Goal: Task Accomplishment & Management: Manage account settings

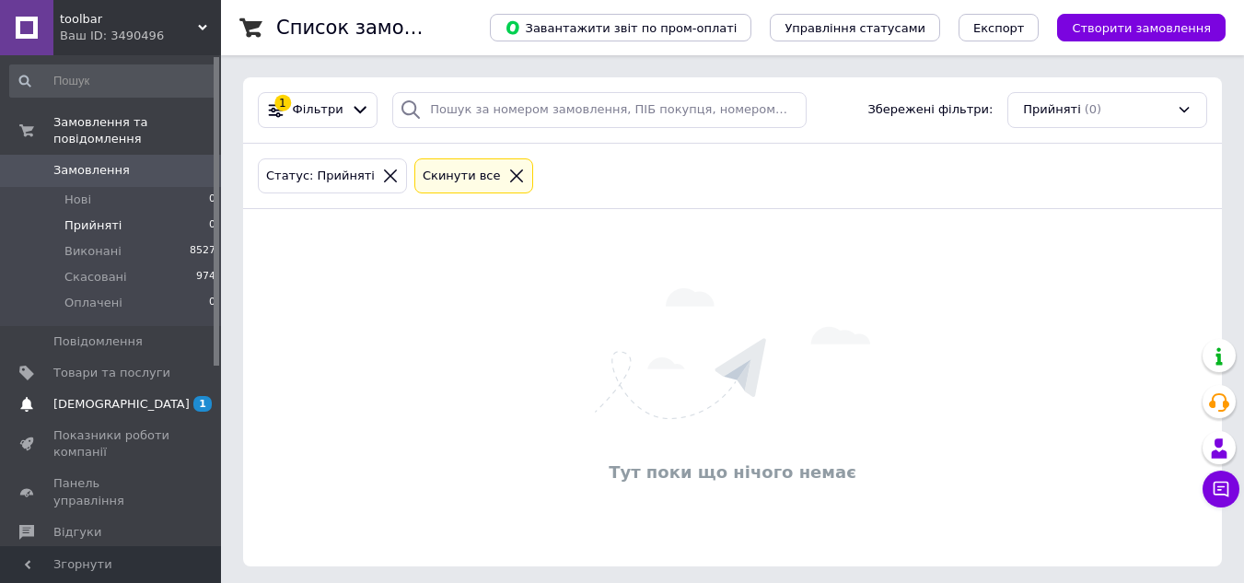
click at [145, 396] on span "[DEMOGRAPHIC_DATA]" at bounding box center [111, 404] width 117 height 17
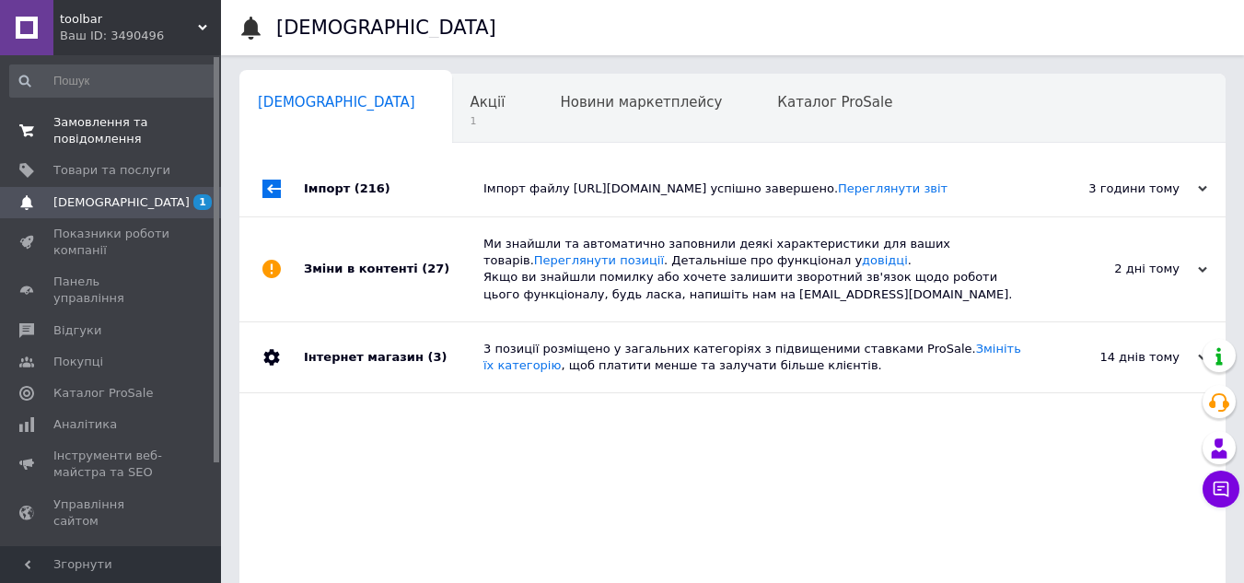
click at [95, 121] on span "Замовлення та повідомлення" at bounding box center [111, 130] width 117 height 33
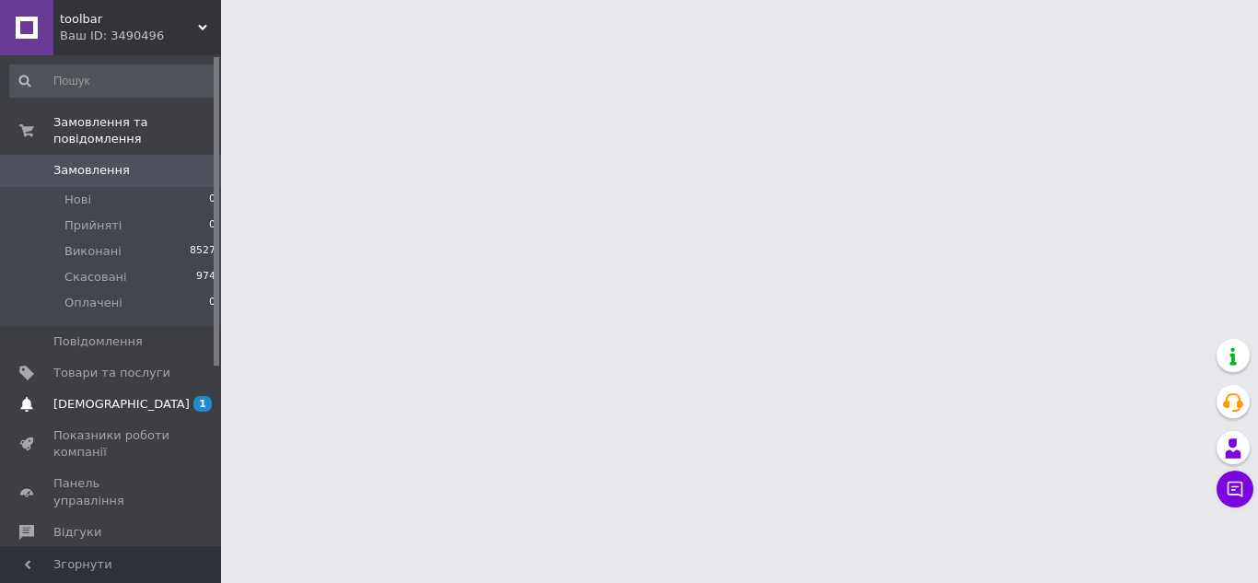
click at [89, 396] on span "[DEMOGRAPHIC_DATA]" at bounding box center [121, 404] width 136 height 17
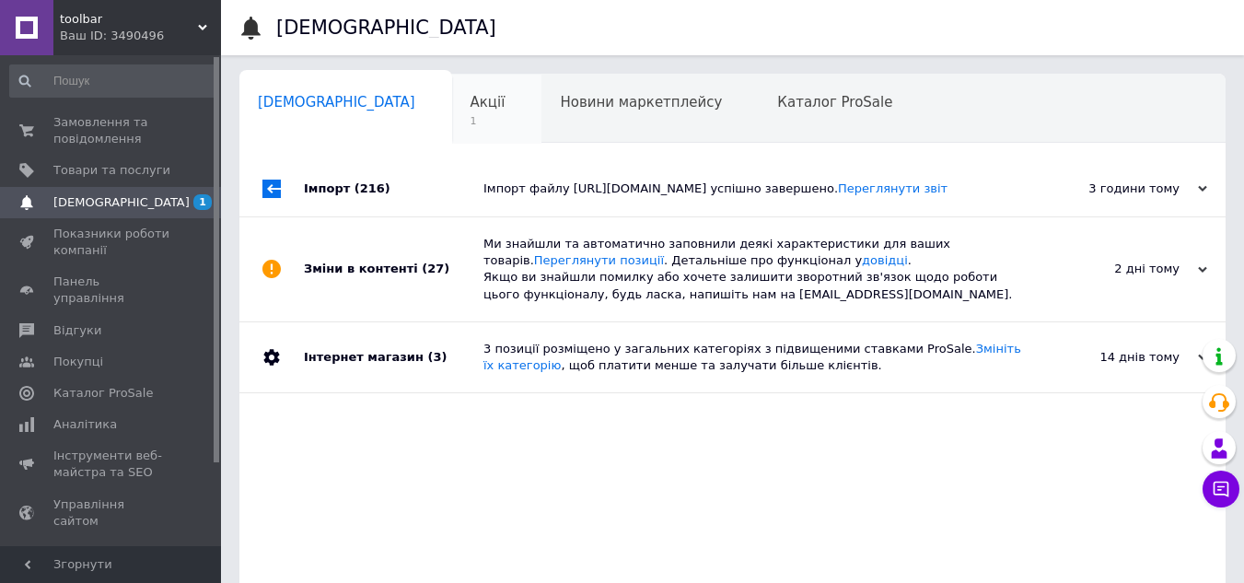
click at [470, 117] on span "1" at bounding box center [487, 121] width 35 height 14
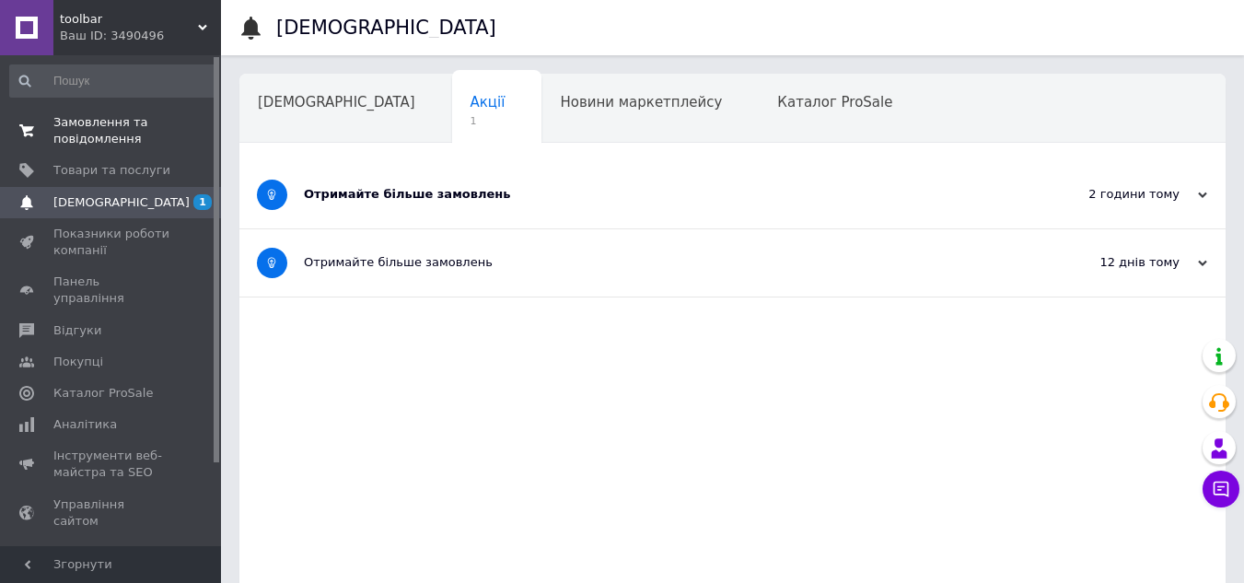
click at [73, 122] on span "Замовлення та повідомлення" at bounding box center [111, 130] width 117 height 33
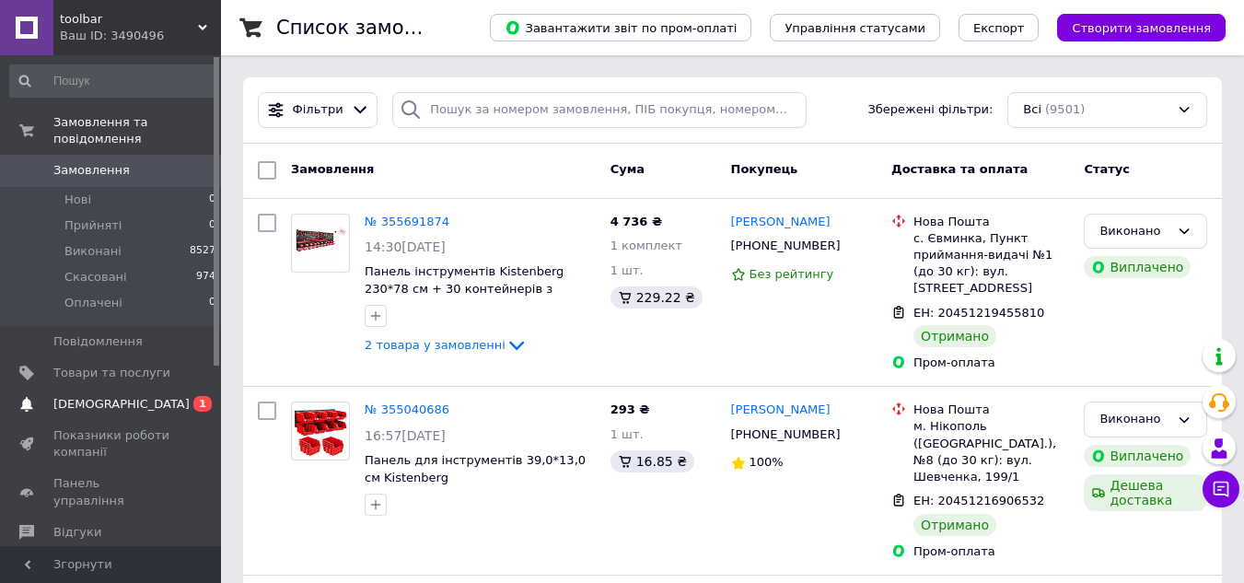
click at [124, 396] on span "[DEMOGRAPHIC_DATA]" at bounding box center [111, 404] width 117 height 17
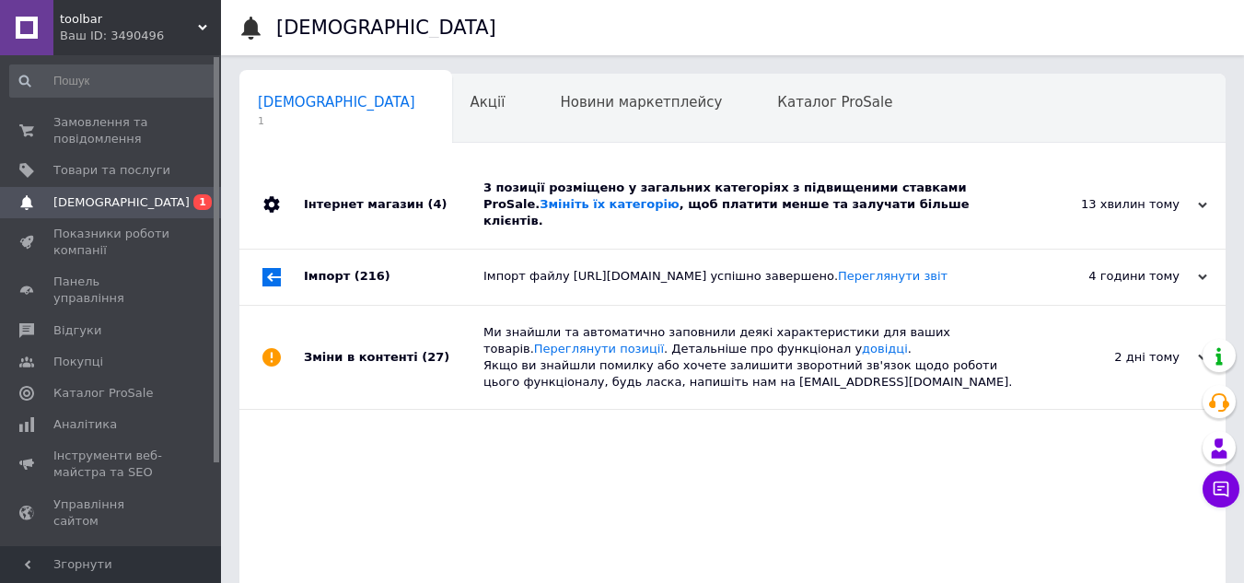
click at [554, 223] on div "3 позиції розміщено у загальних категоріях з підвищеними ставками ProSale. Змін…" at bounding box center [753, 204] width 540 height 87
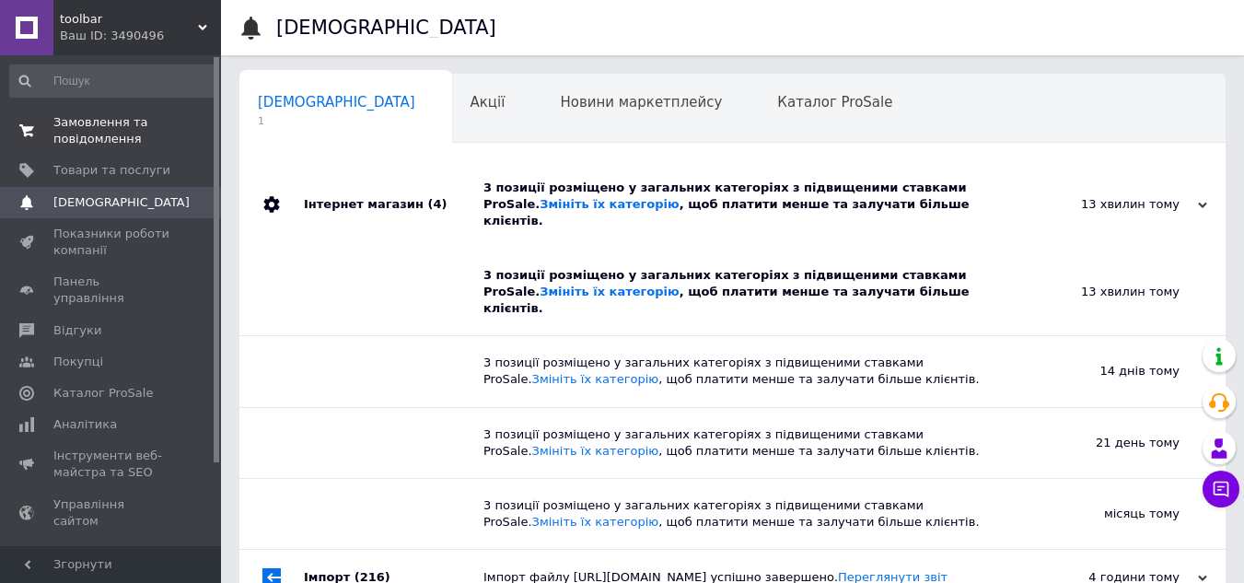
click at [84, 115] on span "Замовлення та повідомлення" at bounding box center [111, 130] width 117 height 33
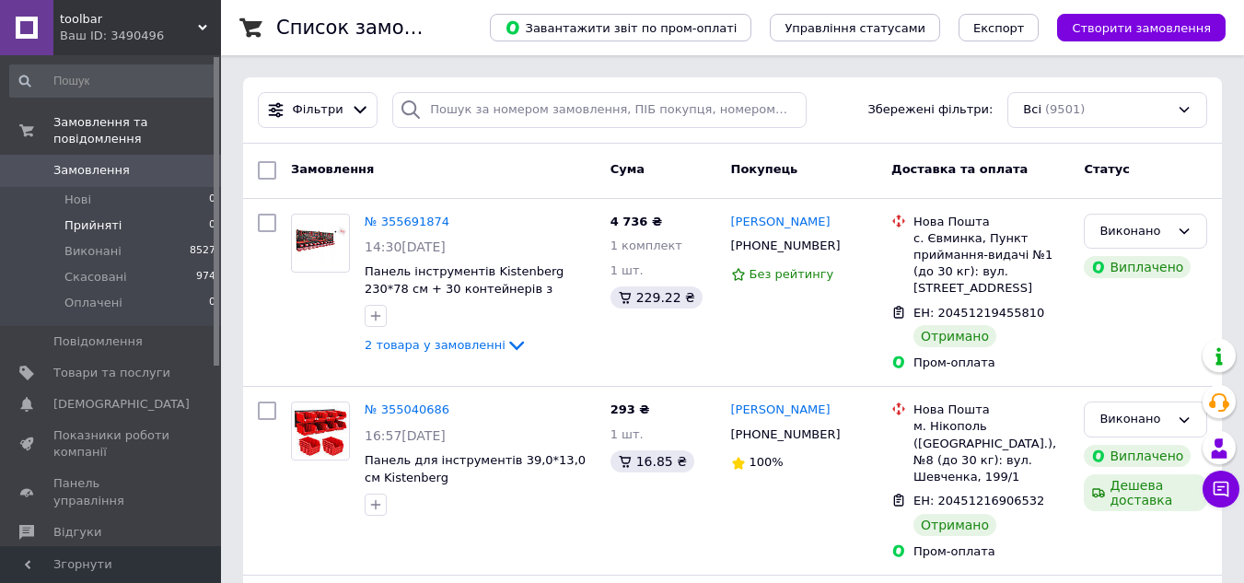
click at [110, 217] on span "Прийняті" at bounding box center [92, 225] width 57 height 17
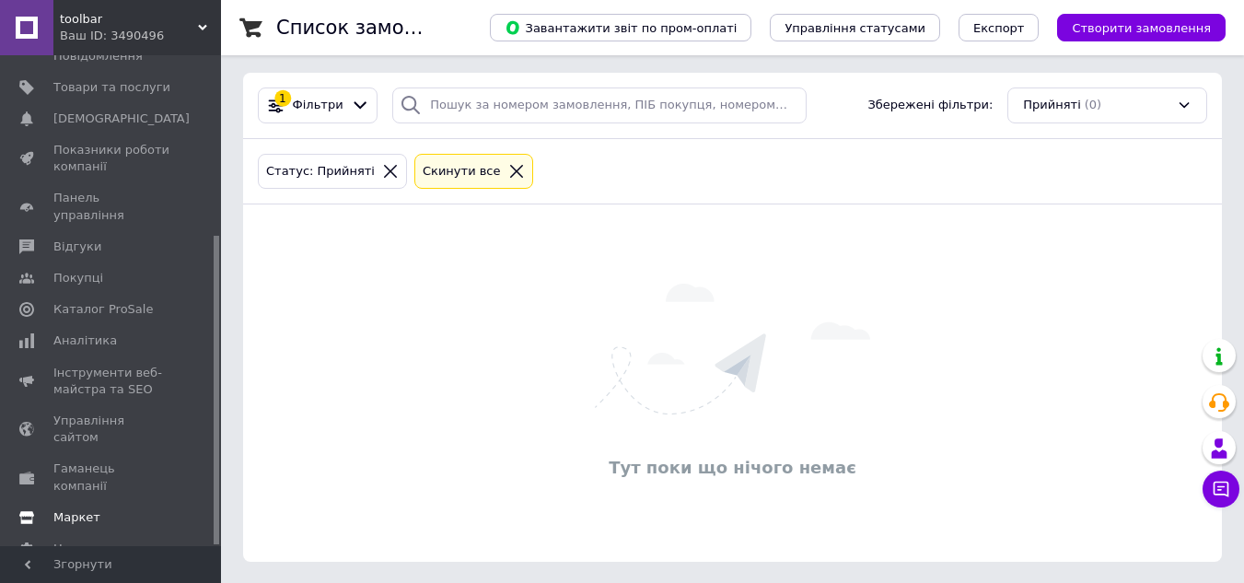
scroll to position [6, 0]
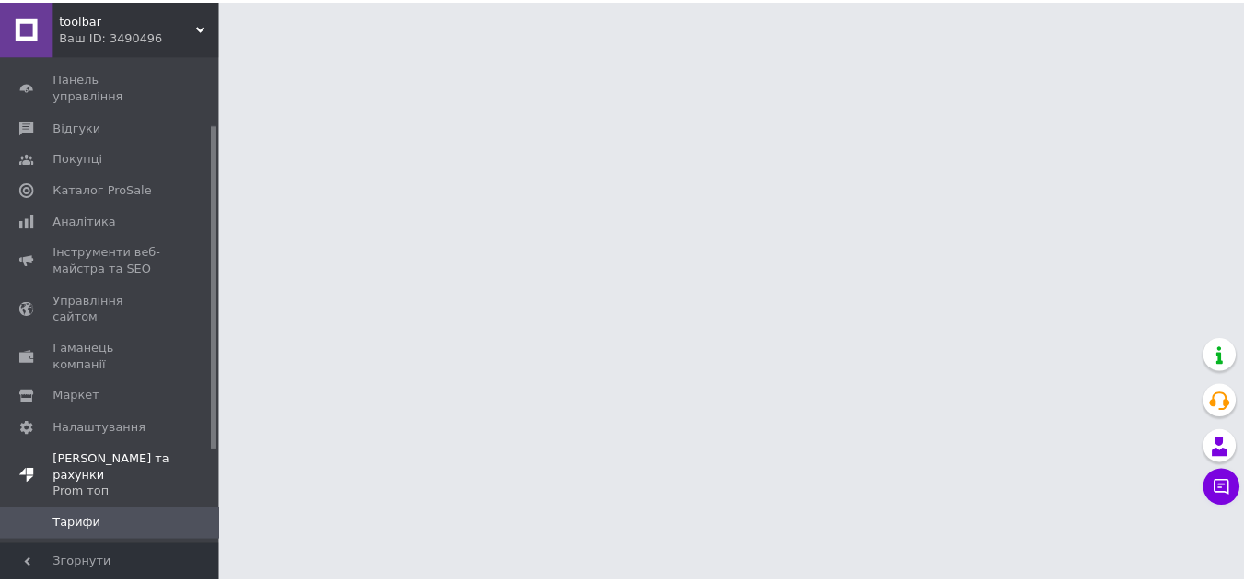
scroll to position [243, 0]
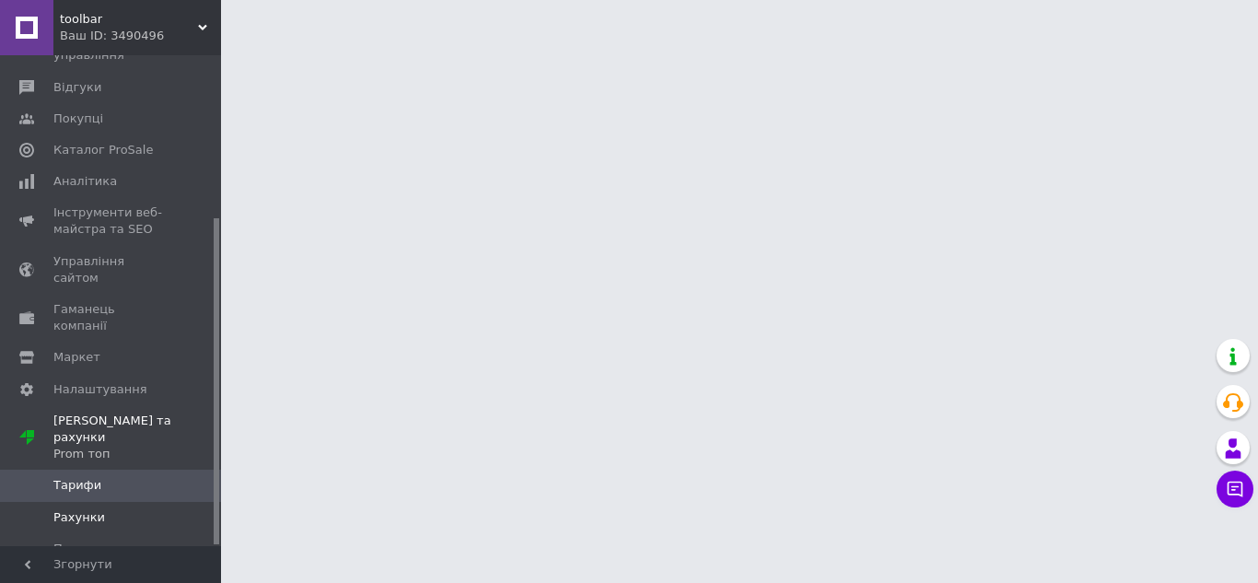
click at [93, 509] on span "Рахунки" at bounding box center [79, 517] width 52 height 17
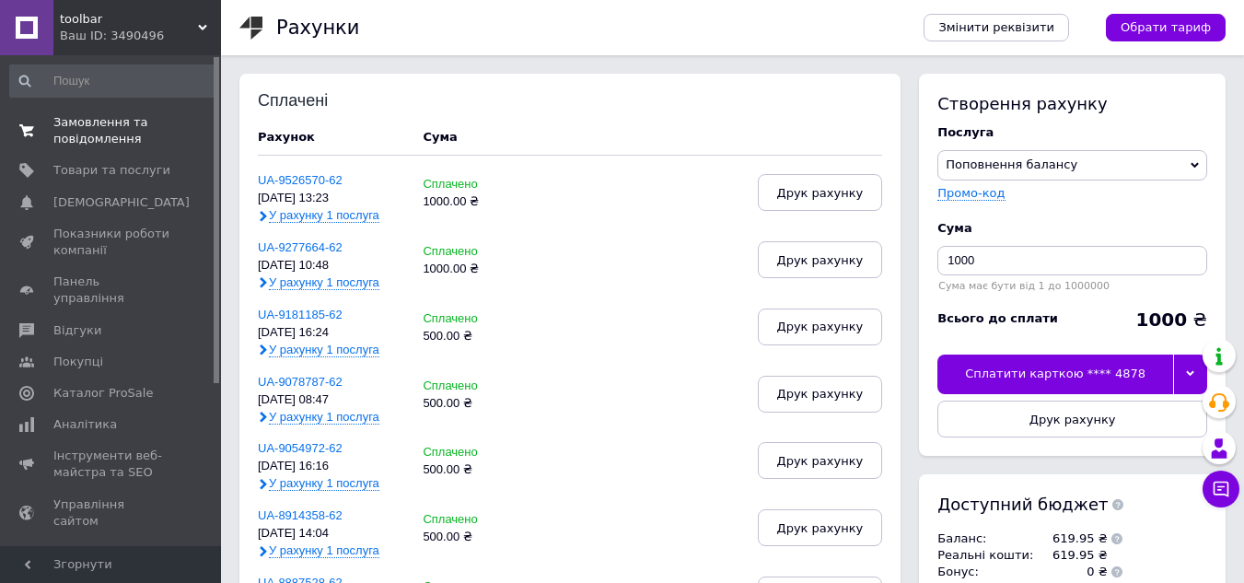
click at [94, 122] on span "Замовлення та повідомлення" at bounding box center [111, 130] width 117 height 33
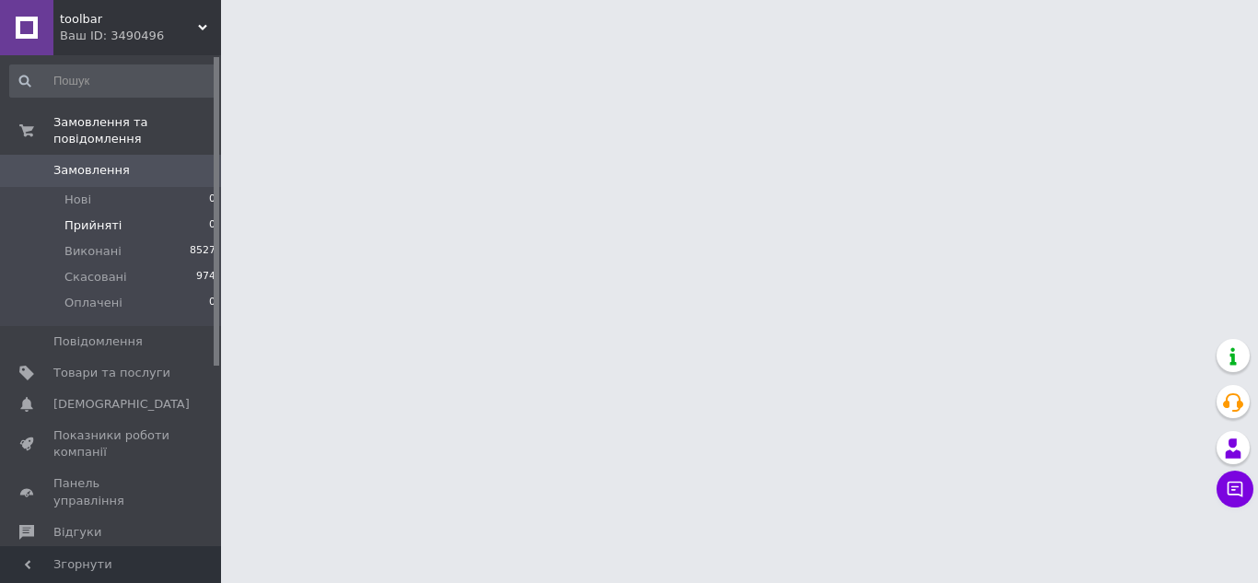
click at [87, 217] on span "Прийняті" at bounding box center [92, 225] width 57 height 17
